Goal: Information Seeking & Learning: Learn about a topic

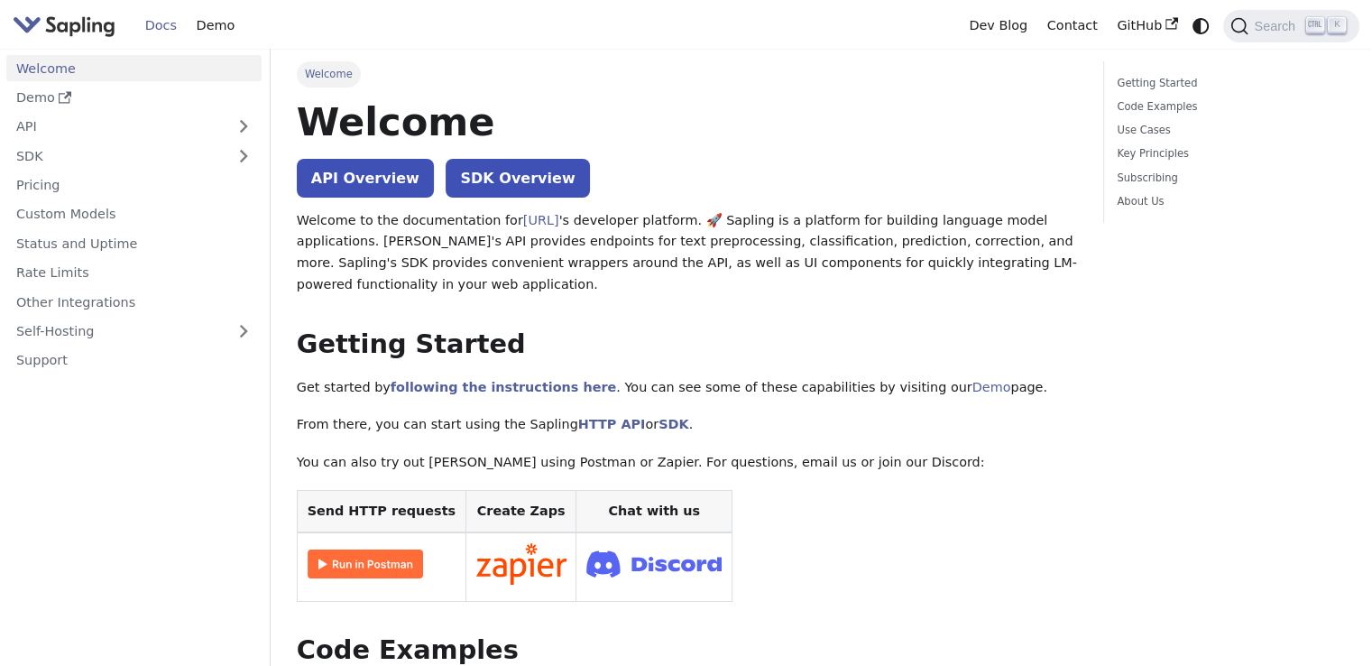
click at [339, 189] on link "API Overview" at bounding box center [365, 178] width 137 height 39
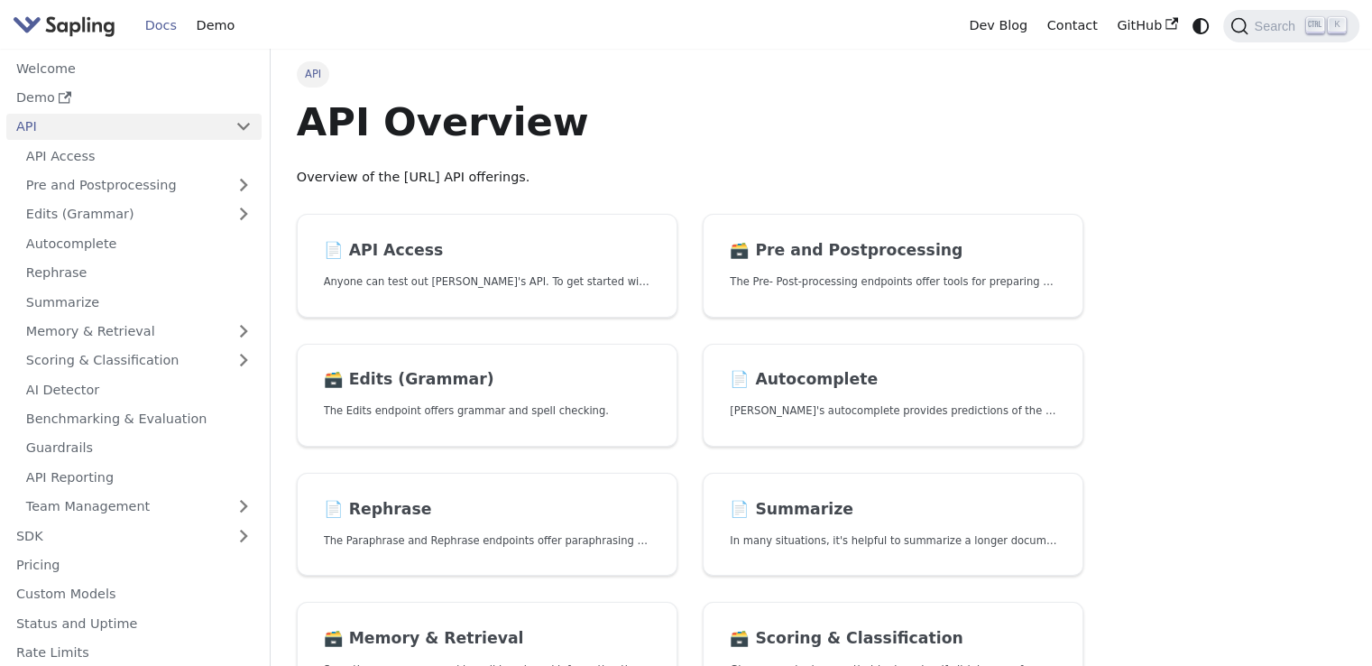
click at [41, 27] on img "Main" at bounding box center [64, 26] width 103 height 26
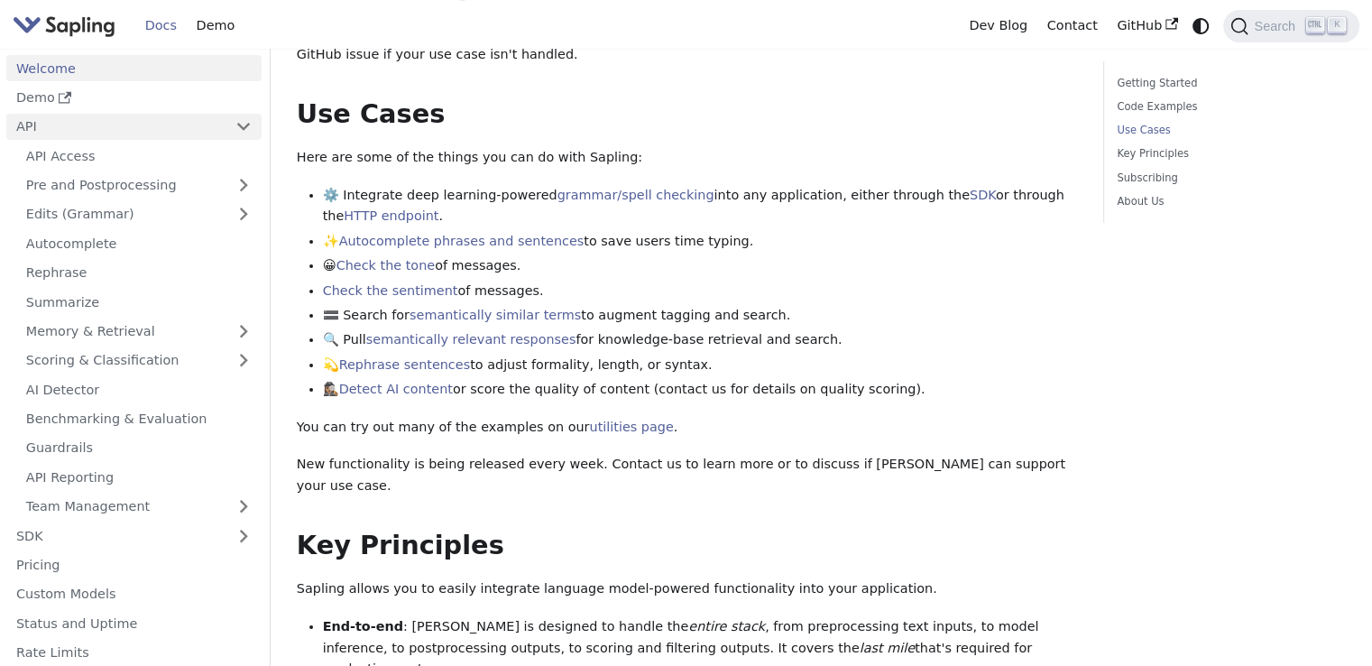
scroll to position [812, 0]
